Goal: Task Accomplishment & Management: Manage account settings

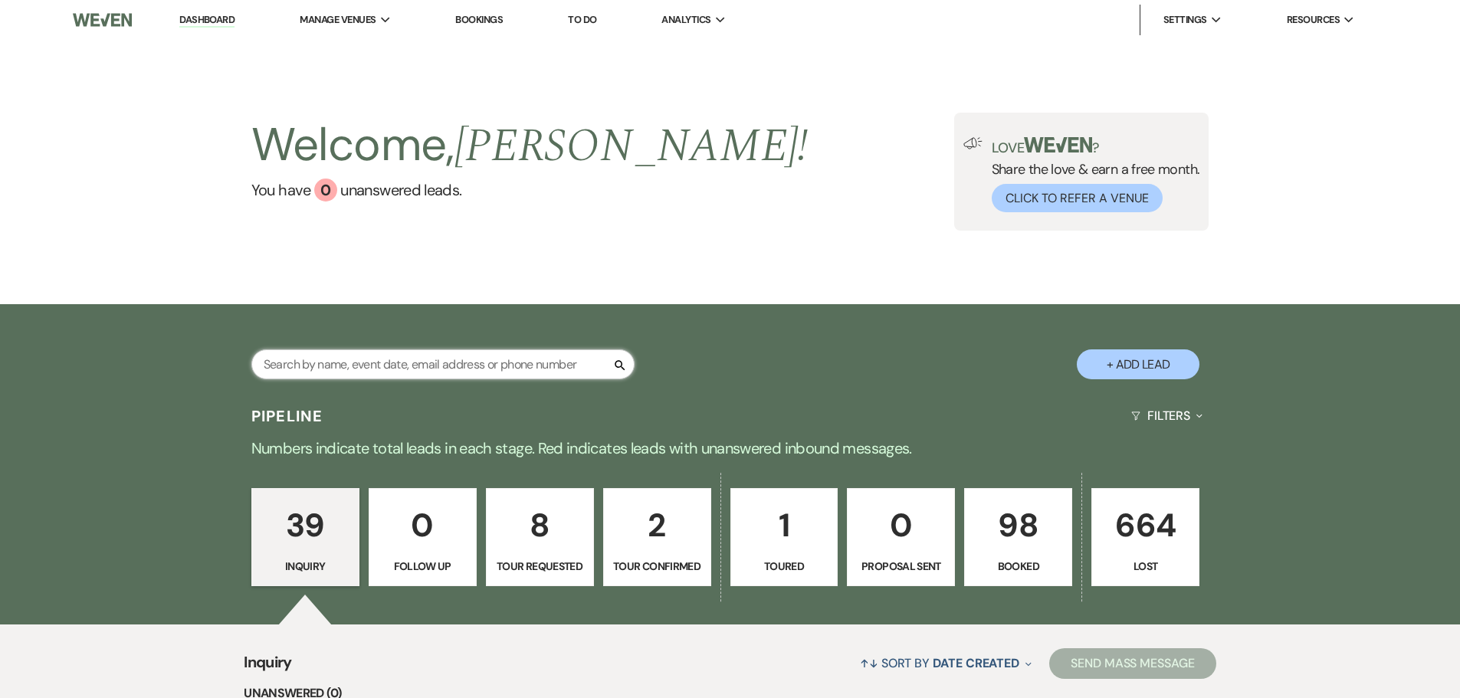
click at [445, 373] on input "text" at bounding box center [442, 364] width 383 height 30
type input "[PERSON_NAME]"
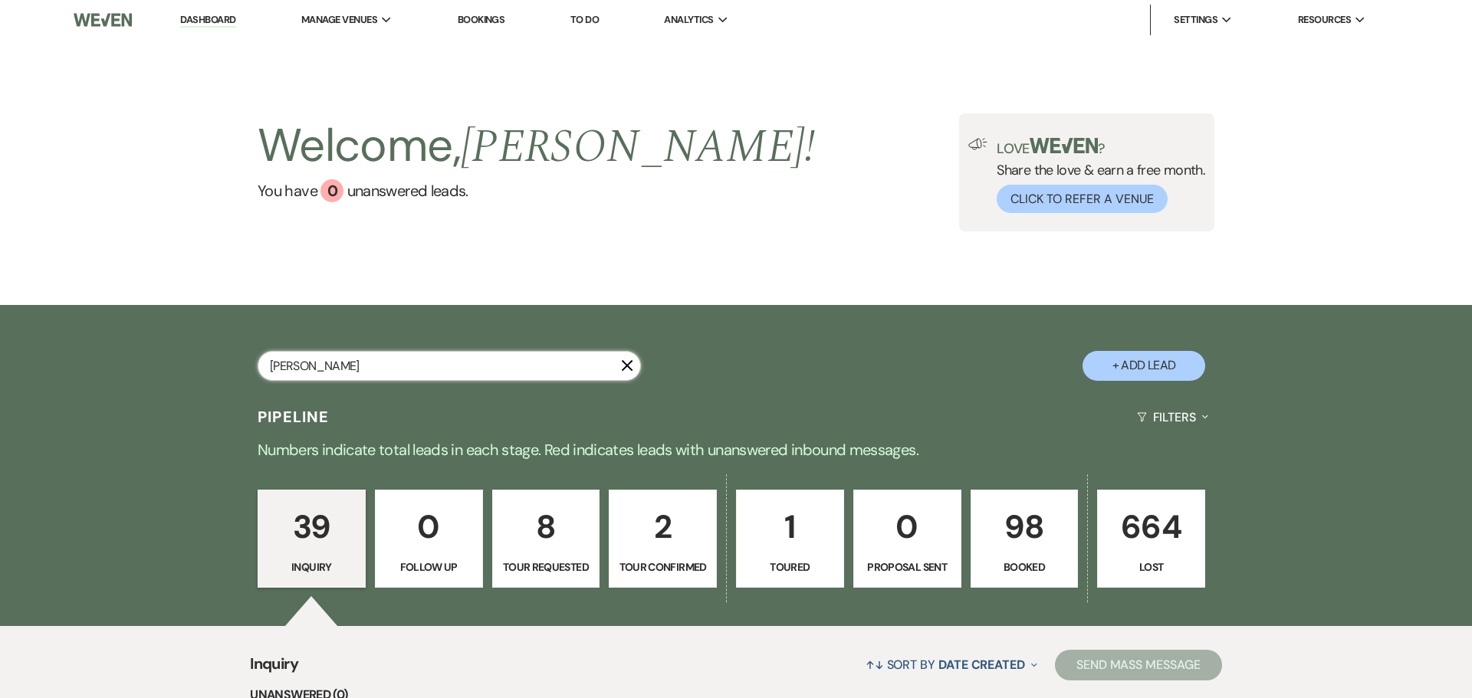
select select "2"
select select "8"
select select "5"
select select "8"
select select "5"
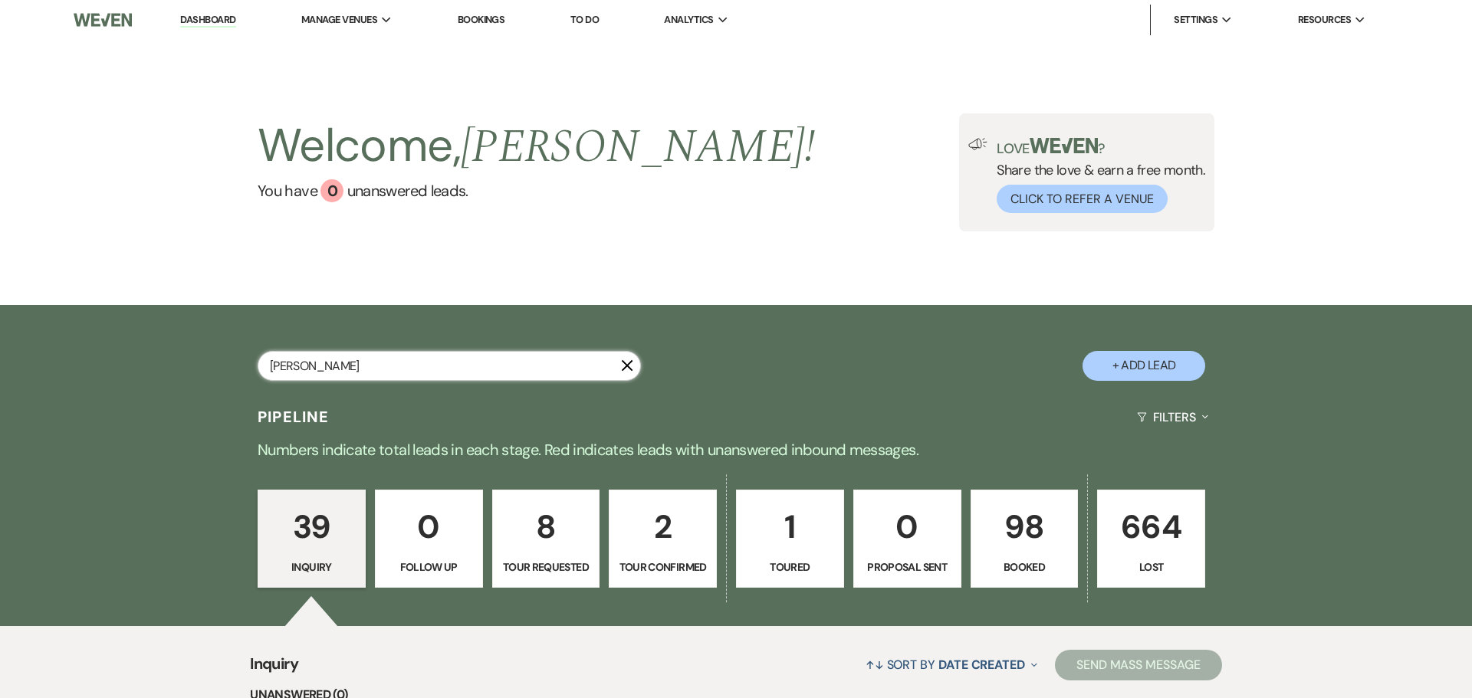
select select "8"
select select "5"
select select "8"
select select "5"
select select "8"
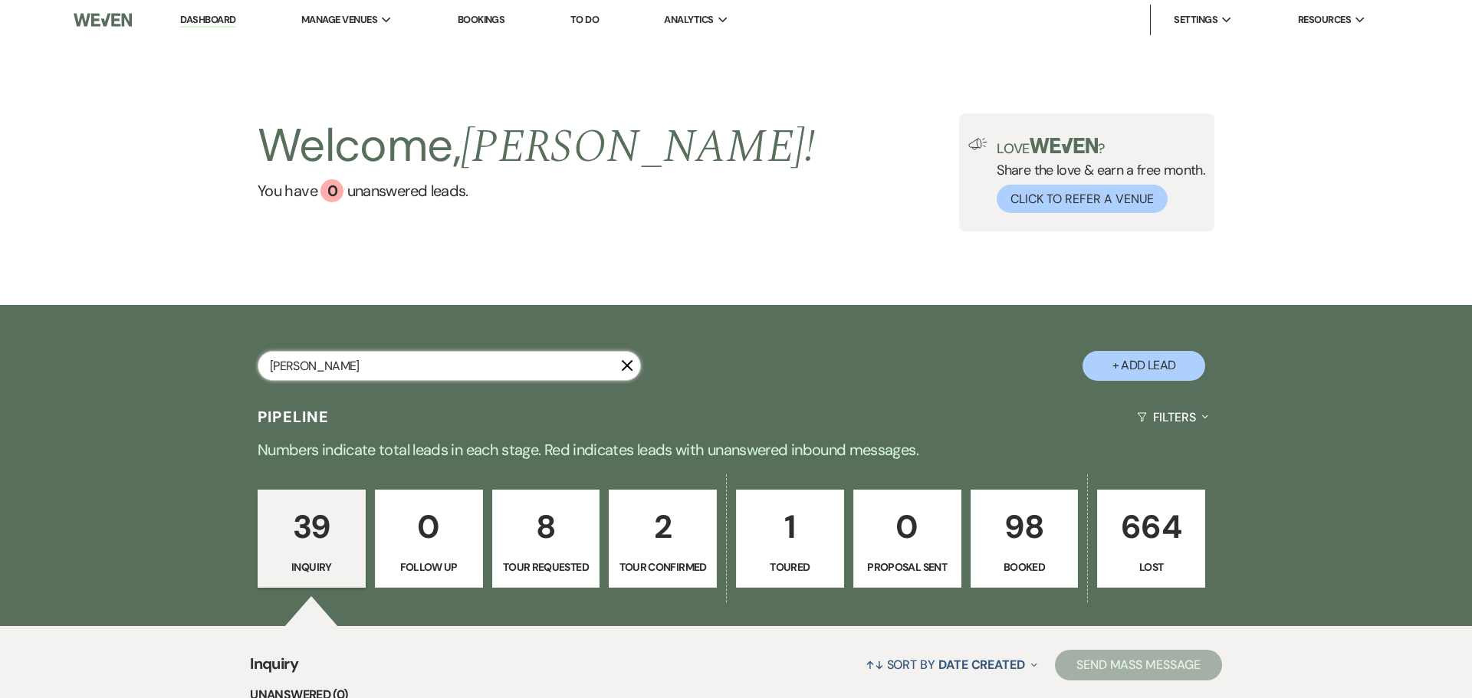
select select "11"
select select "8"
select select "5"
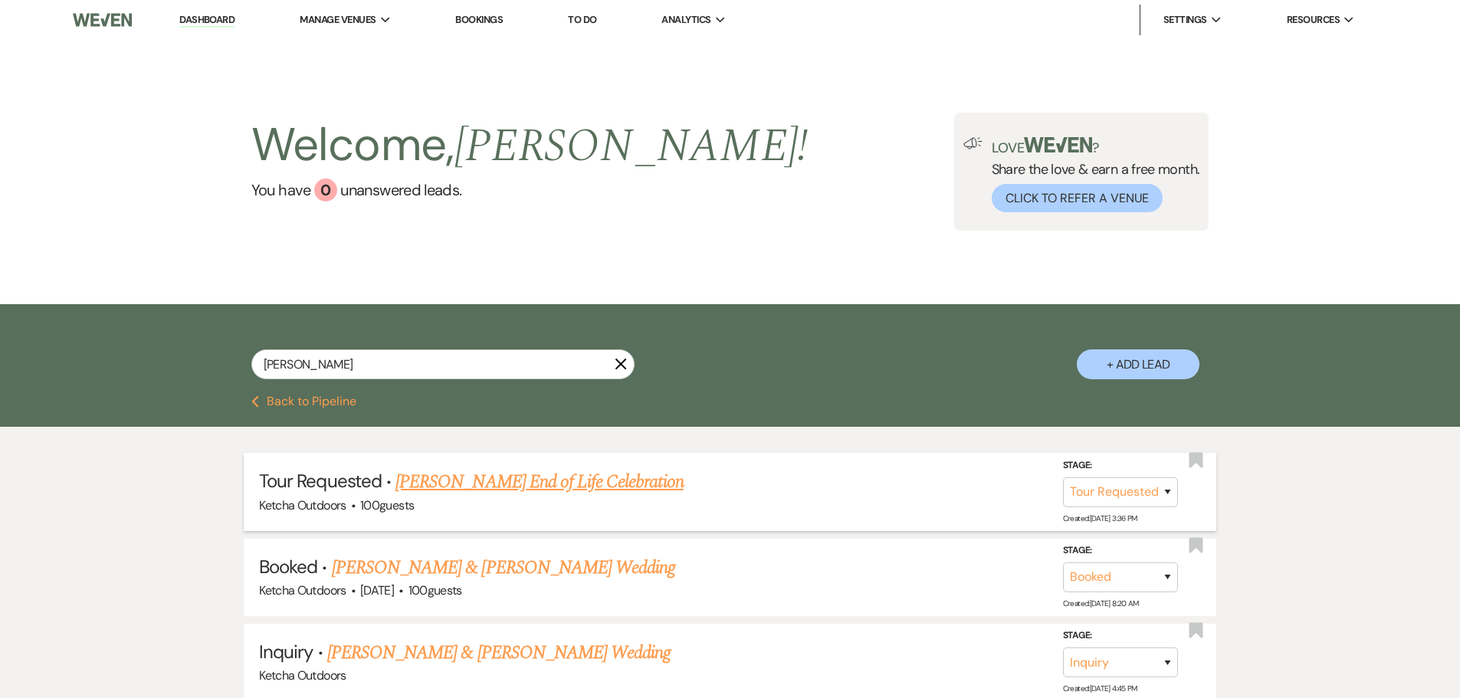
click at [635, 483] on link "[PERSON_NAME] End of Life Celebration" at bounding box center [538, 482] width 287 height 28
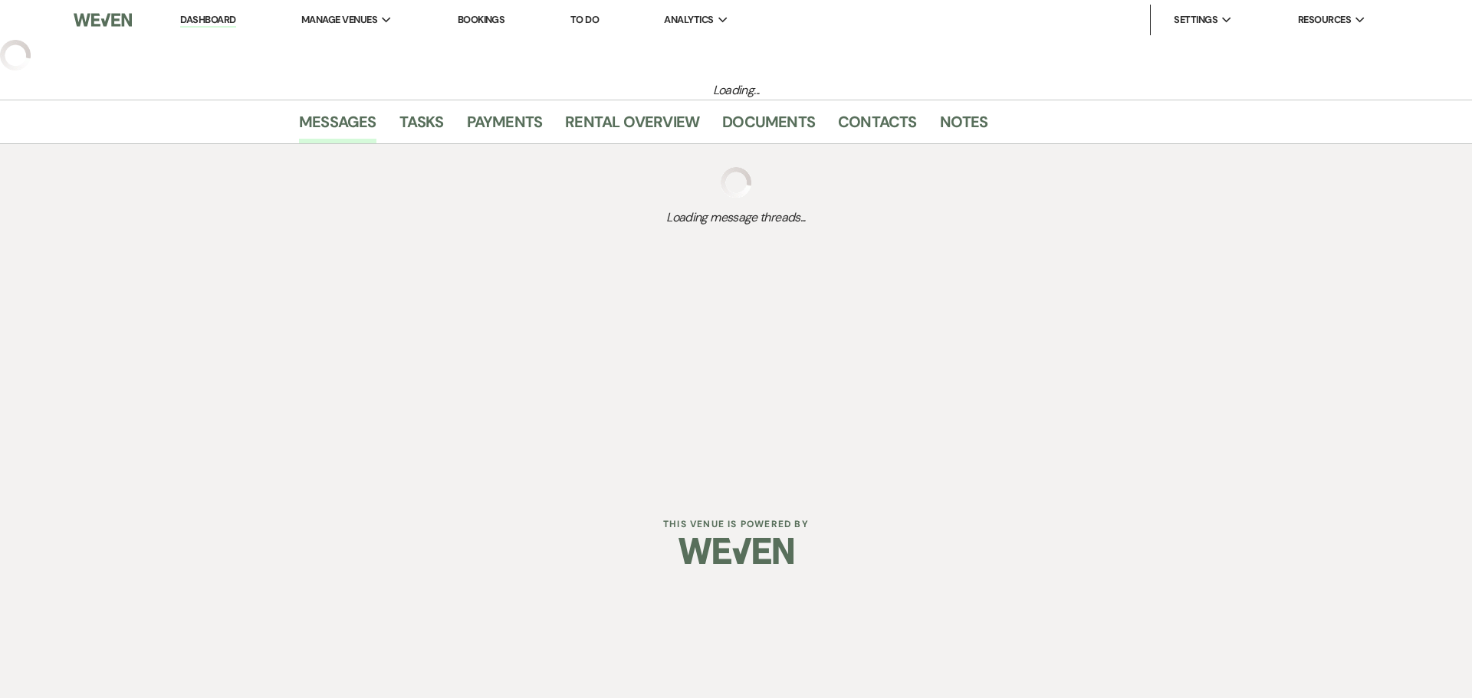
select select "2"
select select "5"
select select "14"
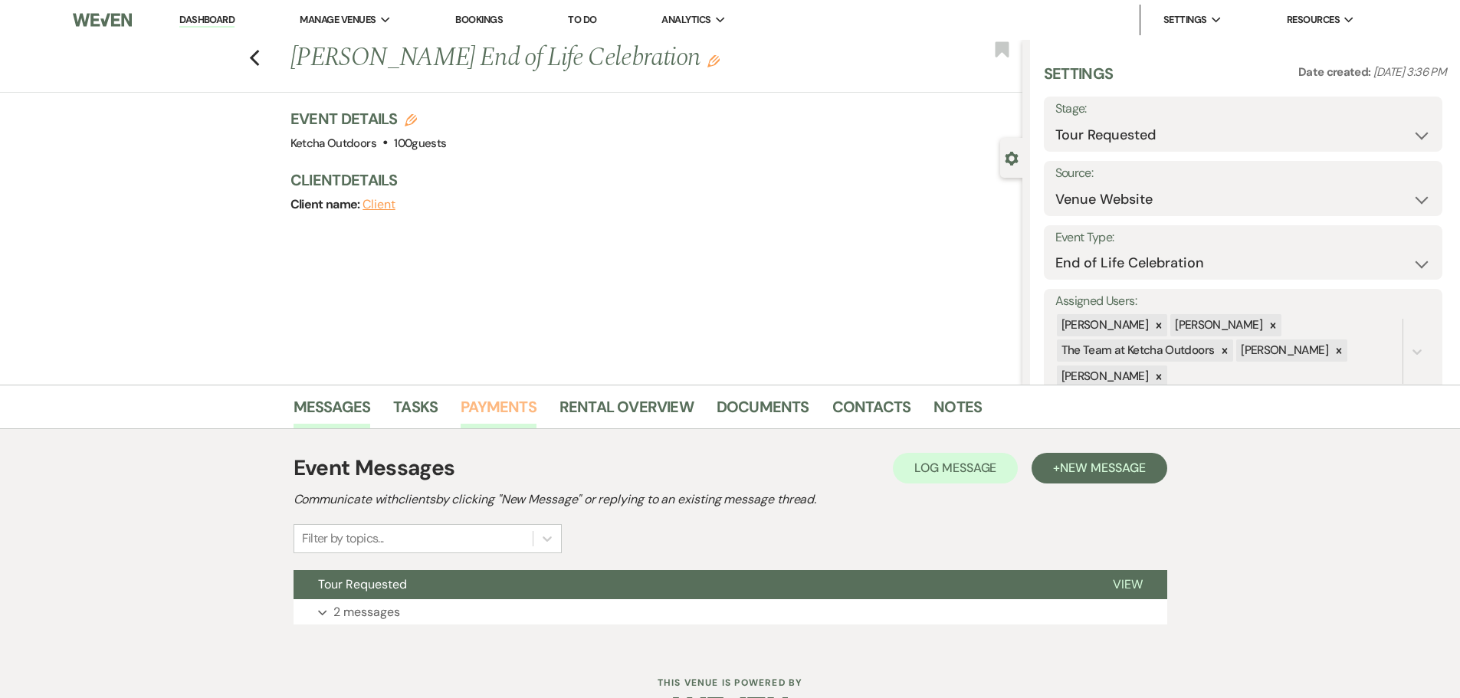
click at [502, 414] on link "Payments" at bounding box center [499, 412] width 76 height 34
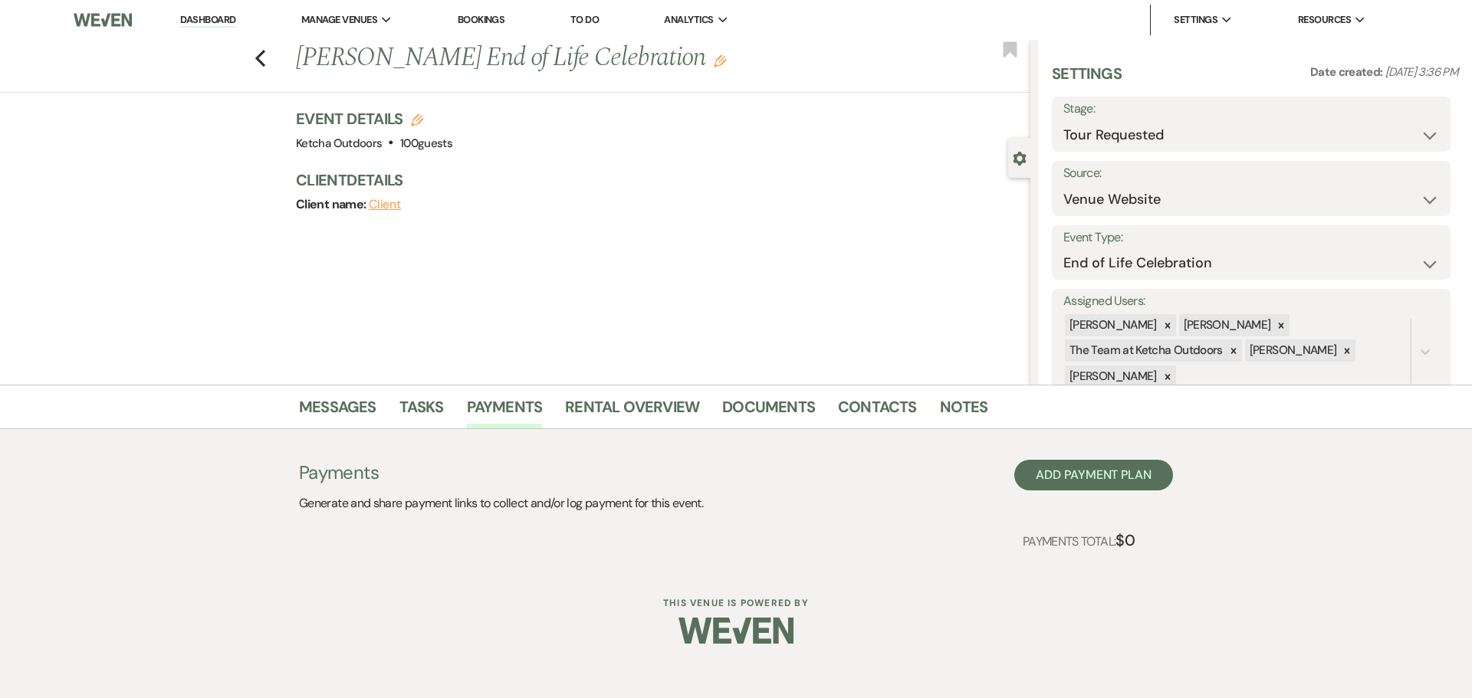
click at [266, 56] on div "Previous [PERSON_NAME] End of Life Celebration Edit Bookmark" at bounding box center [511, 66] width 1038 height 53
click at [261, 57] on icon "Previous" at bounding box center [259, 58] width 11 height 18
select select "2"
select select "8"
select select "5"
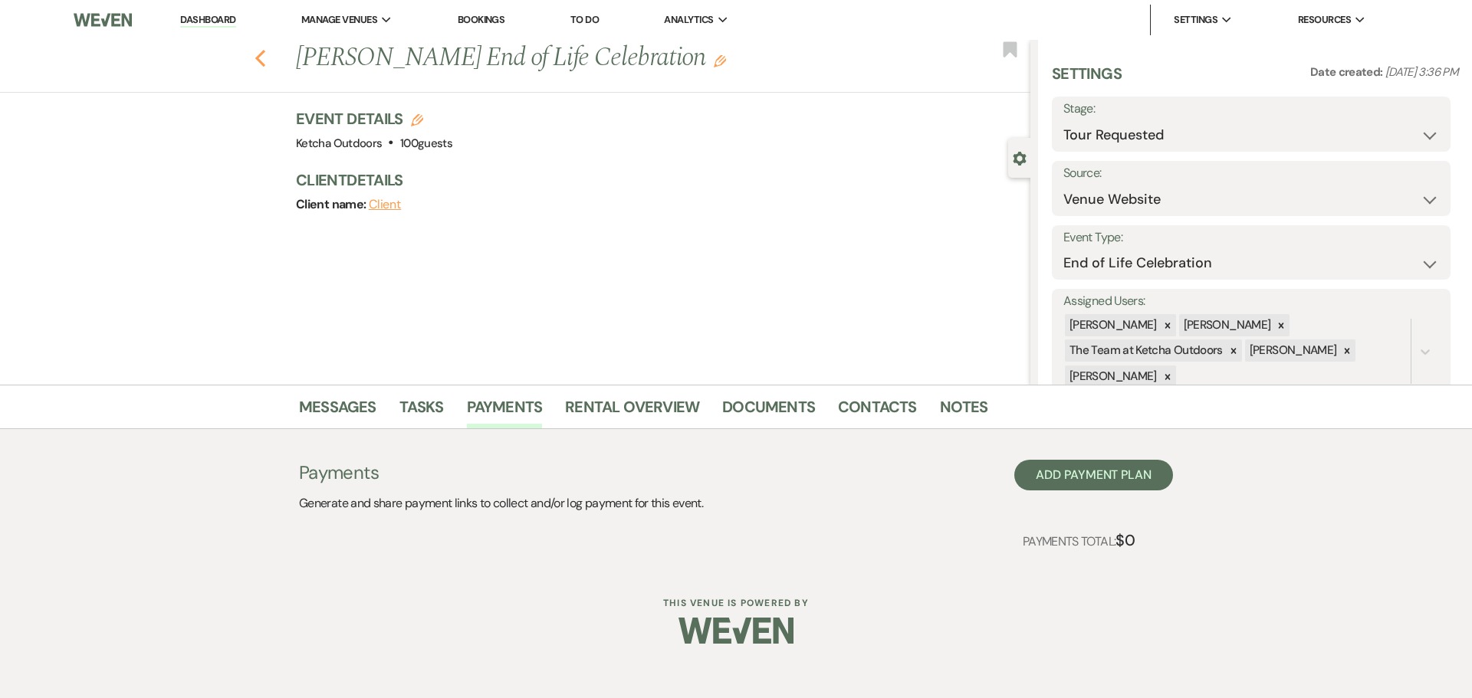
select select "8"
select select "5"
select select "8"
select select "5"
select select "8"
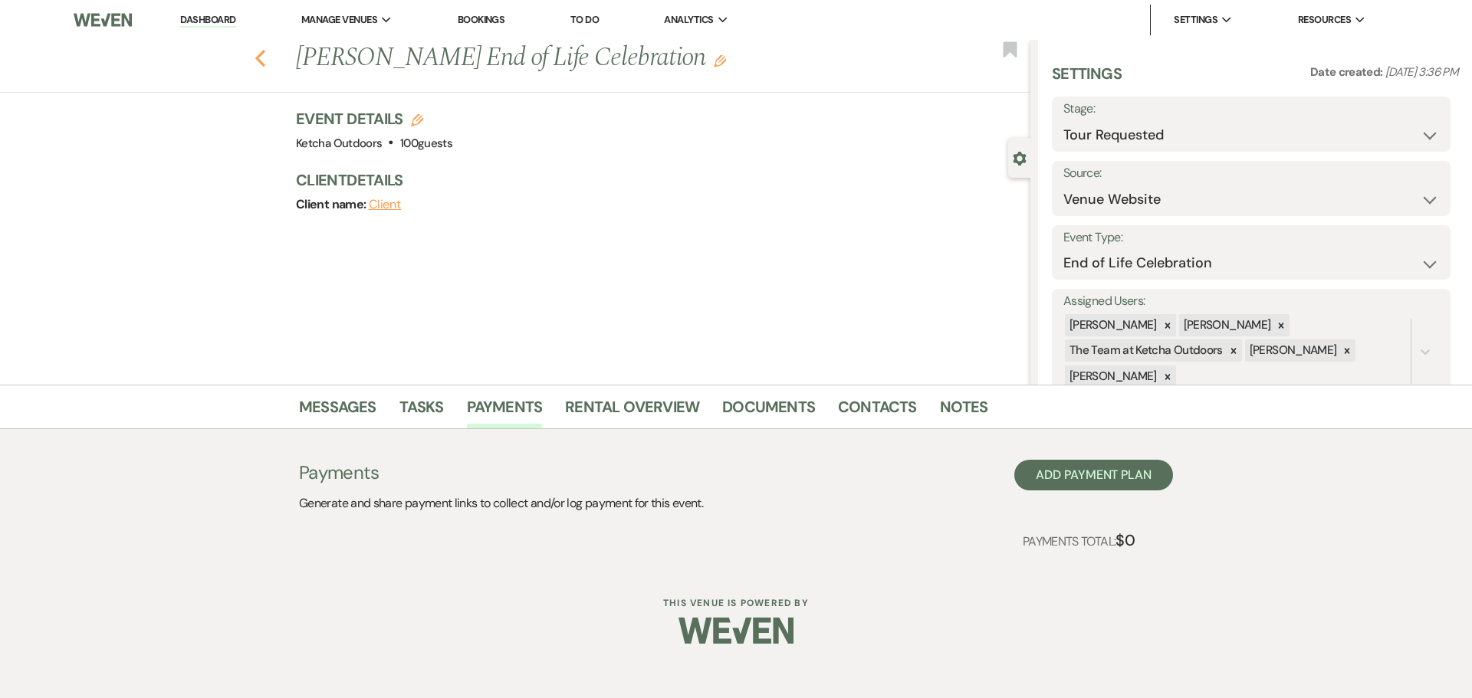
select select "5"
select select "8"
select select "11"
select select "8"
select select "5"
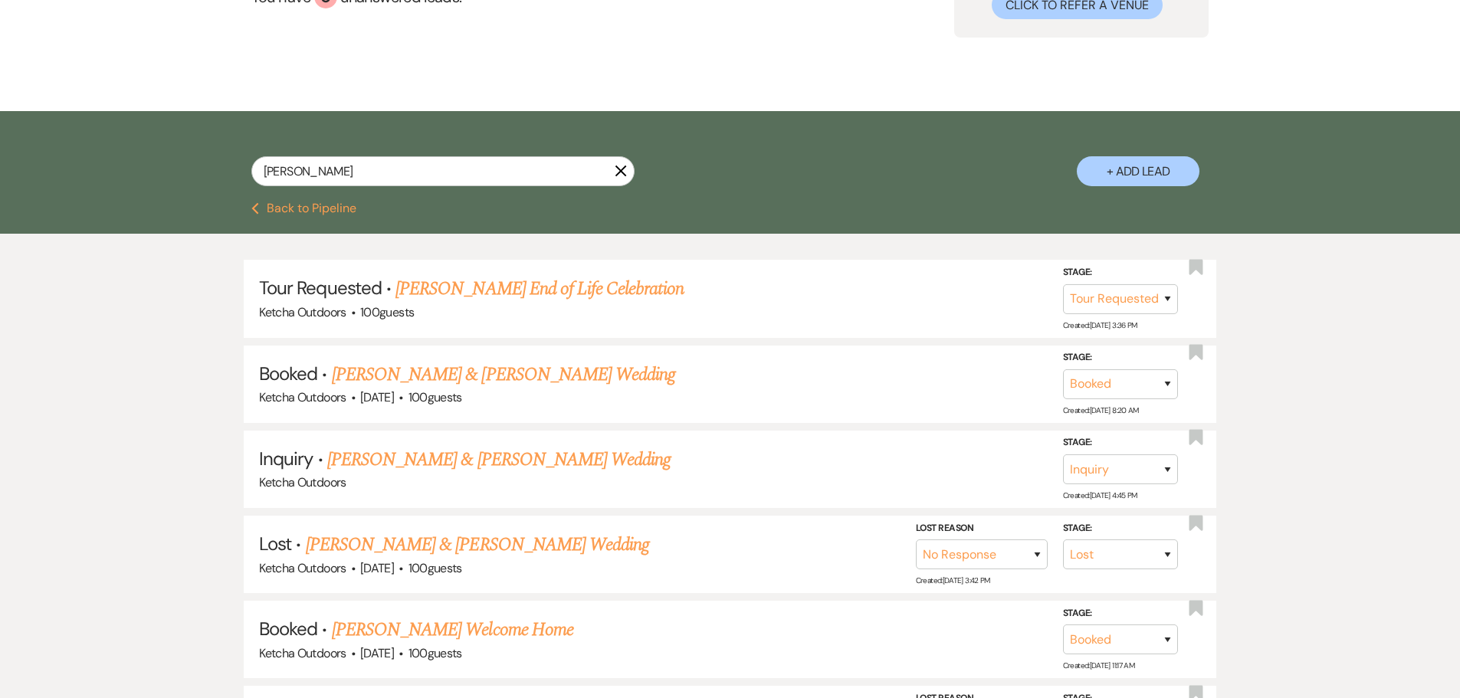
scroll to position [230, 0]
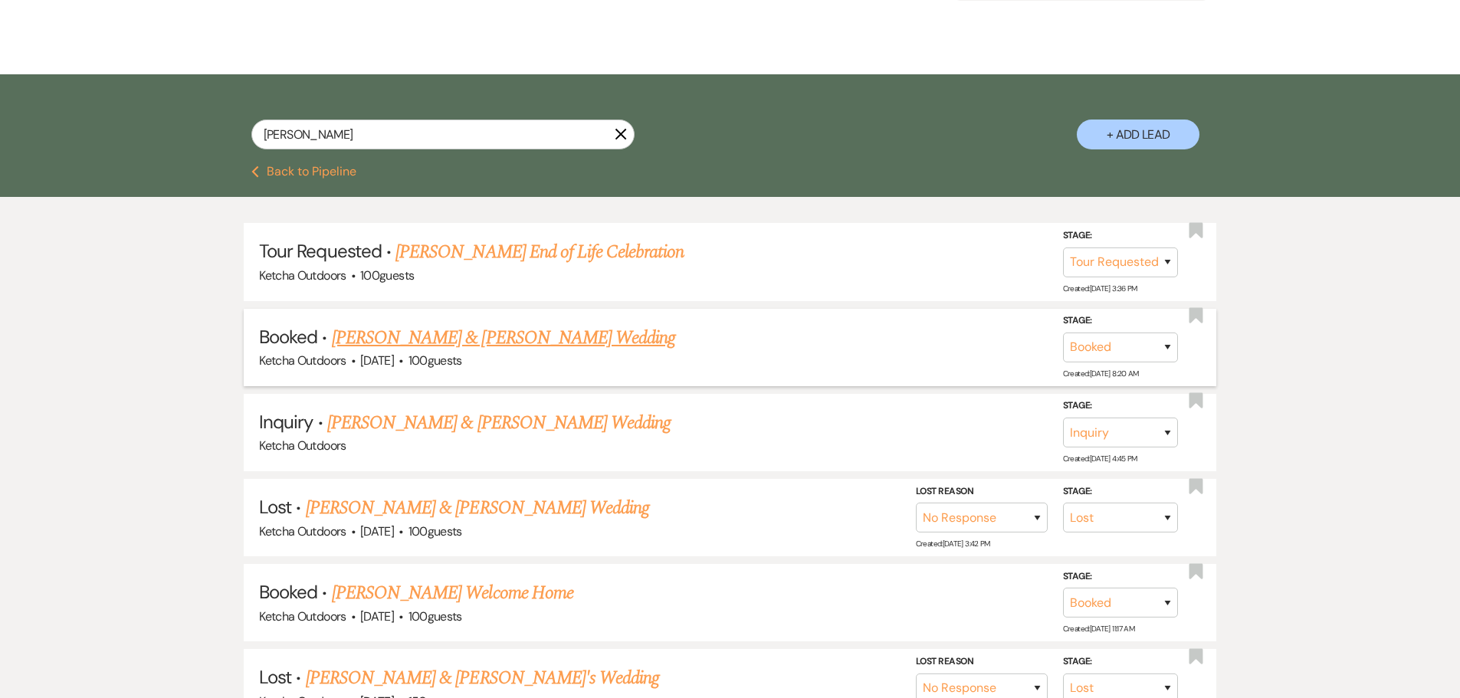
click at [553, 337] on link "[PERSON_NAME] & [PERSON_NAME] Wedding" at bounding box center [503, 338] width 343 height 28
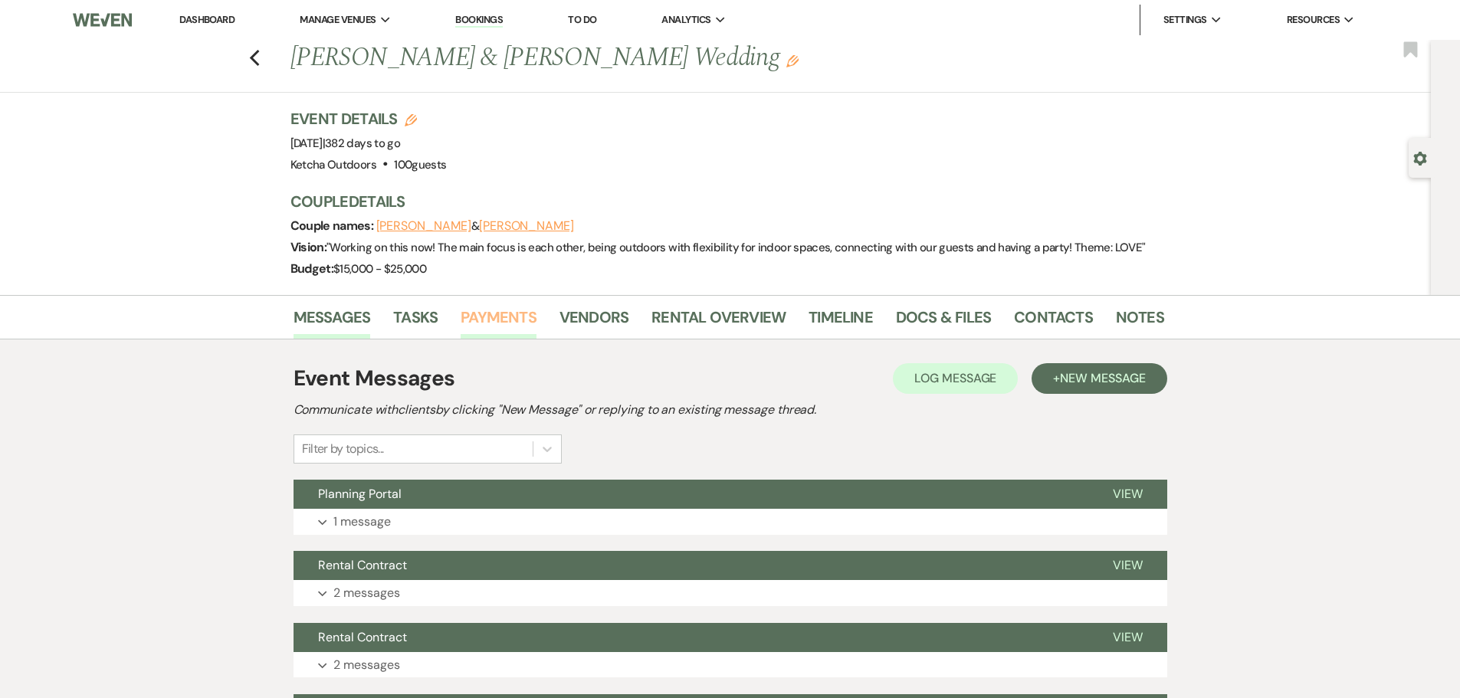
click at [514, 316] on link "Payments" at bounding box center [499, 322] width 76 height 34
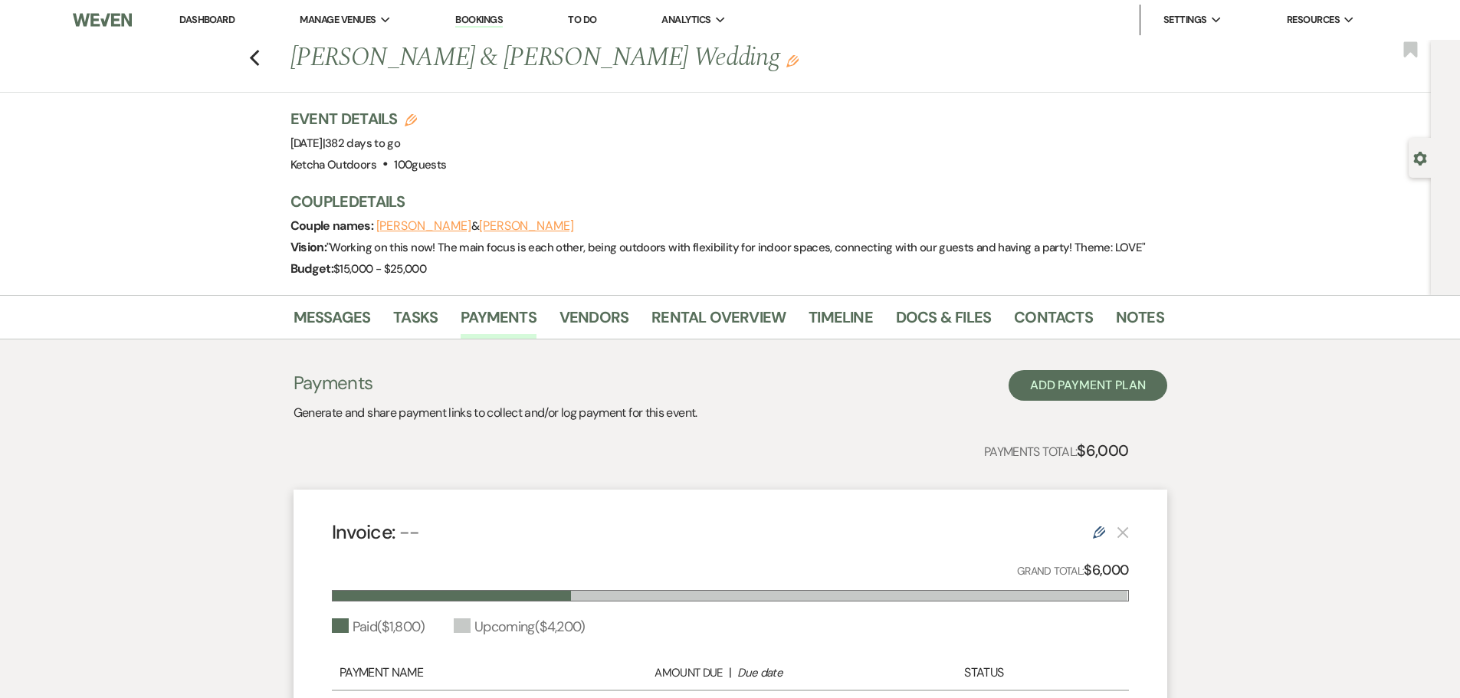
click at [261, 43] on div "Previous [PERSON_NAME] & [PERSON_NAME] Wedding Edit Bookmark" at bounding box center [711, 66] width 1439 height 53
click at [261, 51] on icon "Previous" at bounding box center [254, 58] width 11 height 18
select select "2"
select select "8"
select select "5"
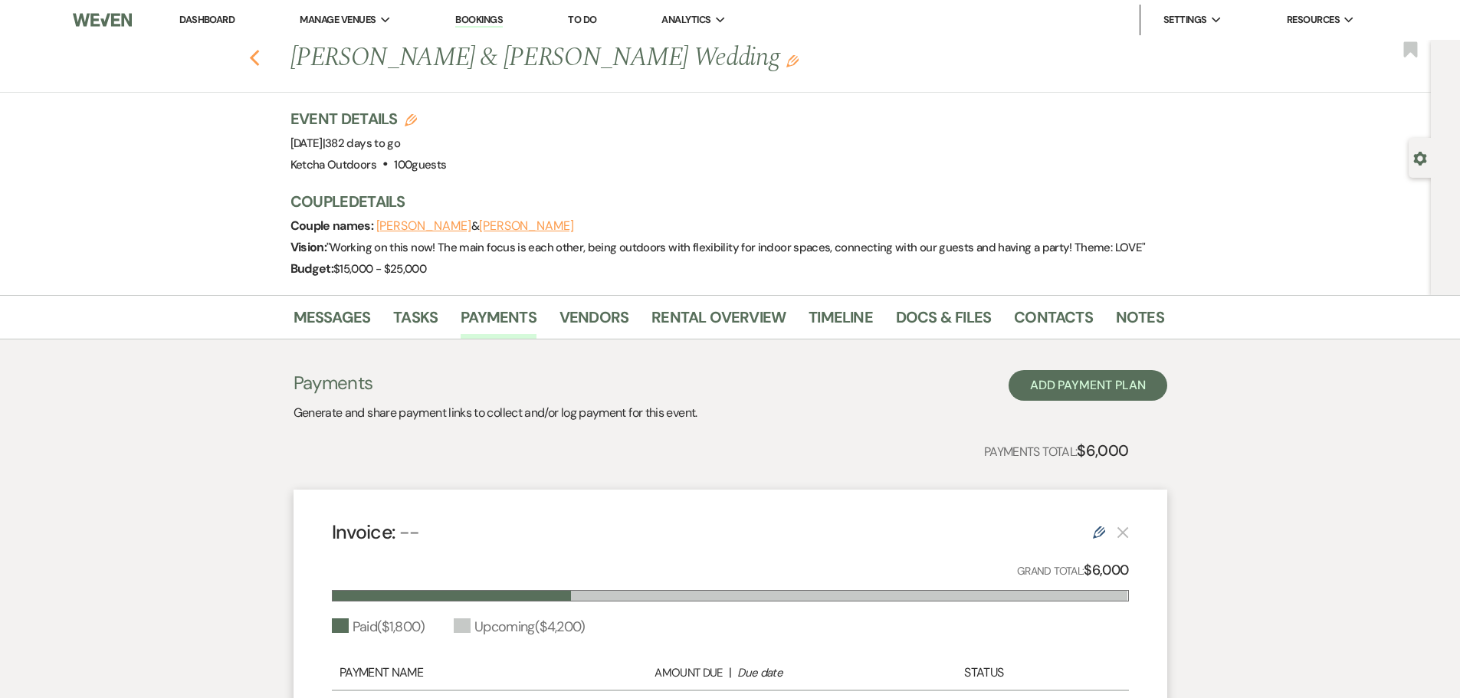
select select "8"
select select "5"
select select "8"
select select "5"
select select "8"
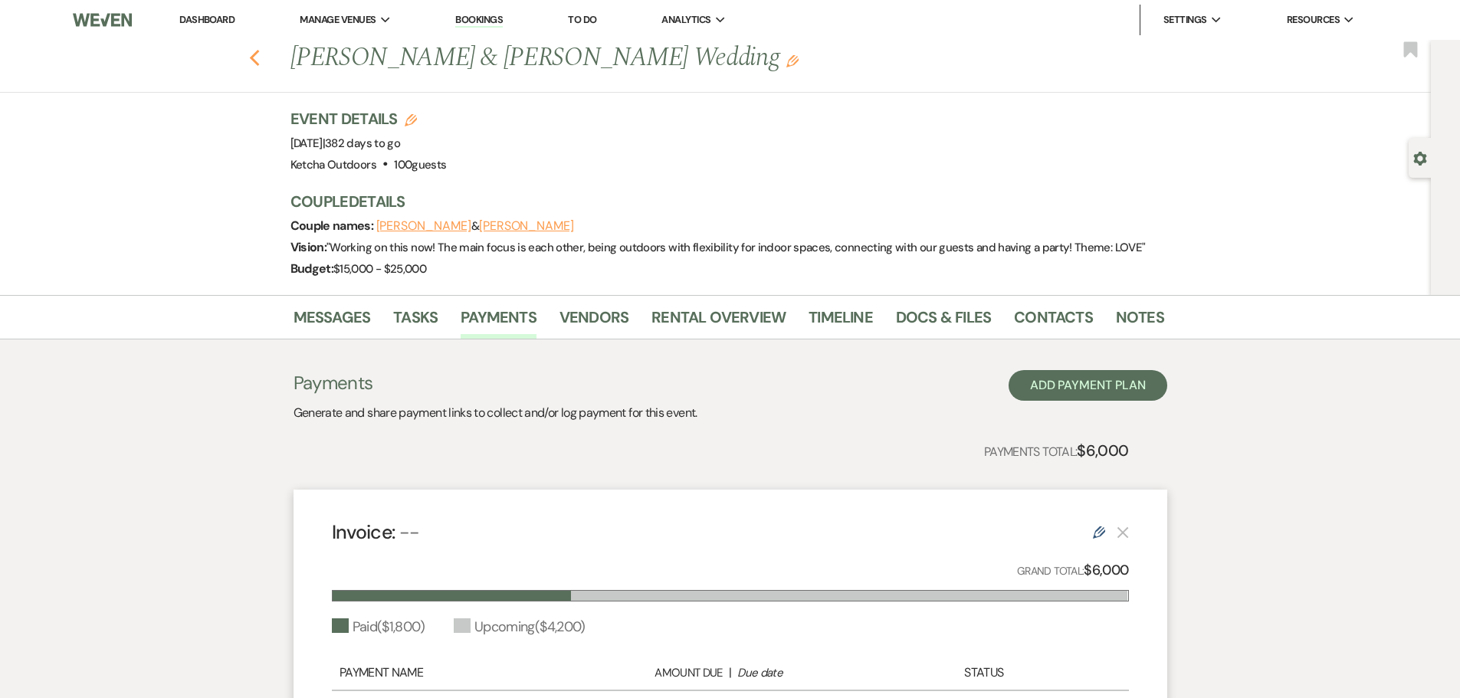
select select "5"
select select "8"
select select "11"
select select "8"
select select "5"
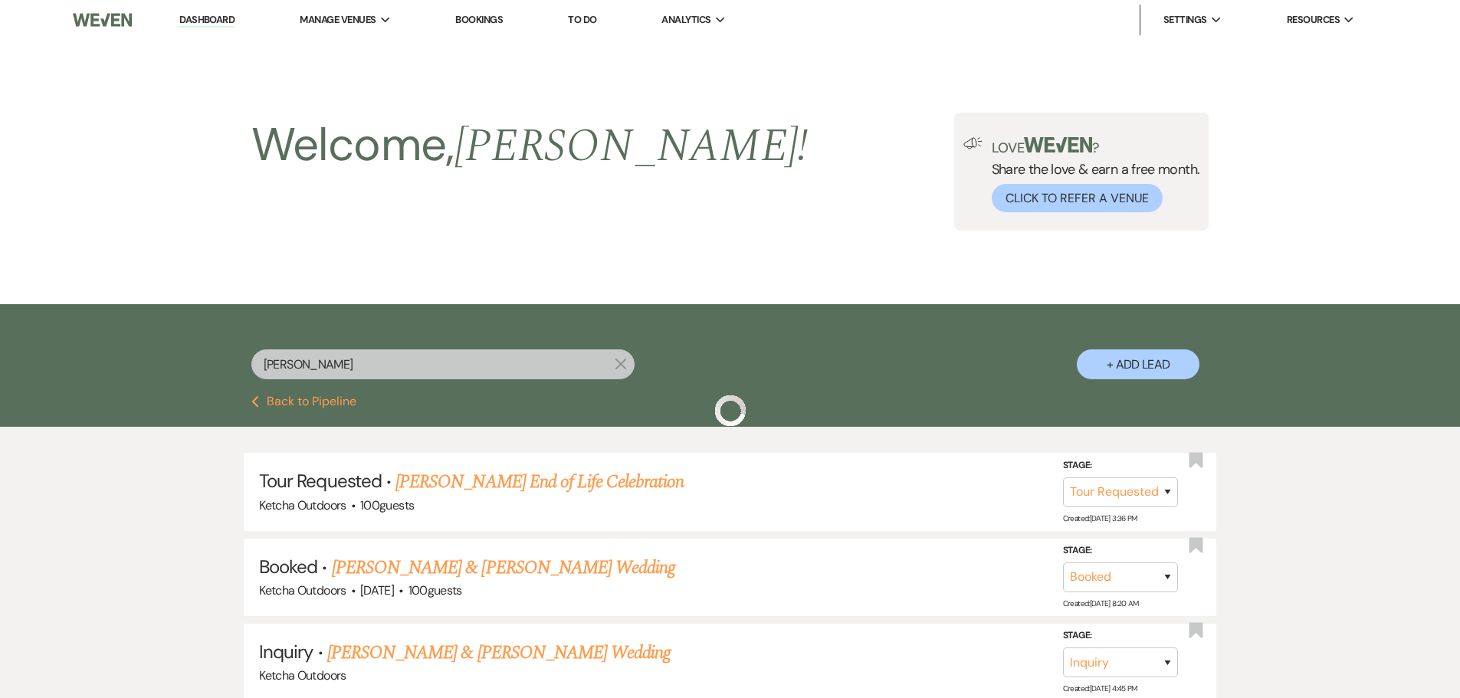
scroll to position [230, 0]
